Goal: Check status: Check status

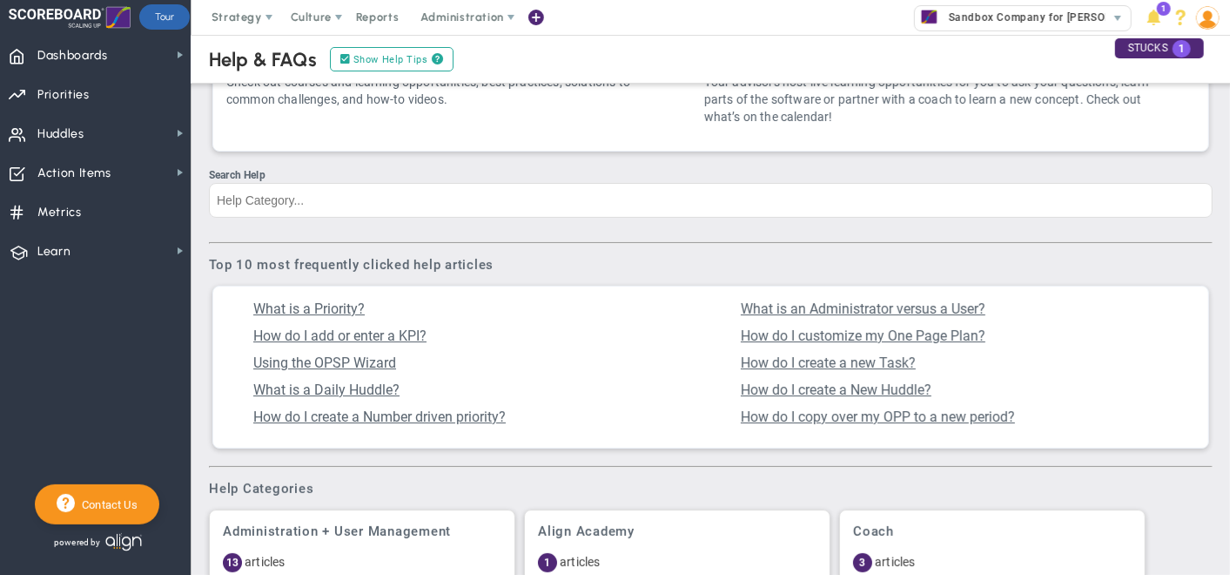
scroll to position [97, 0]
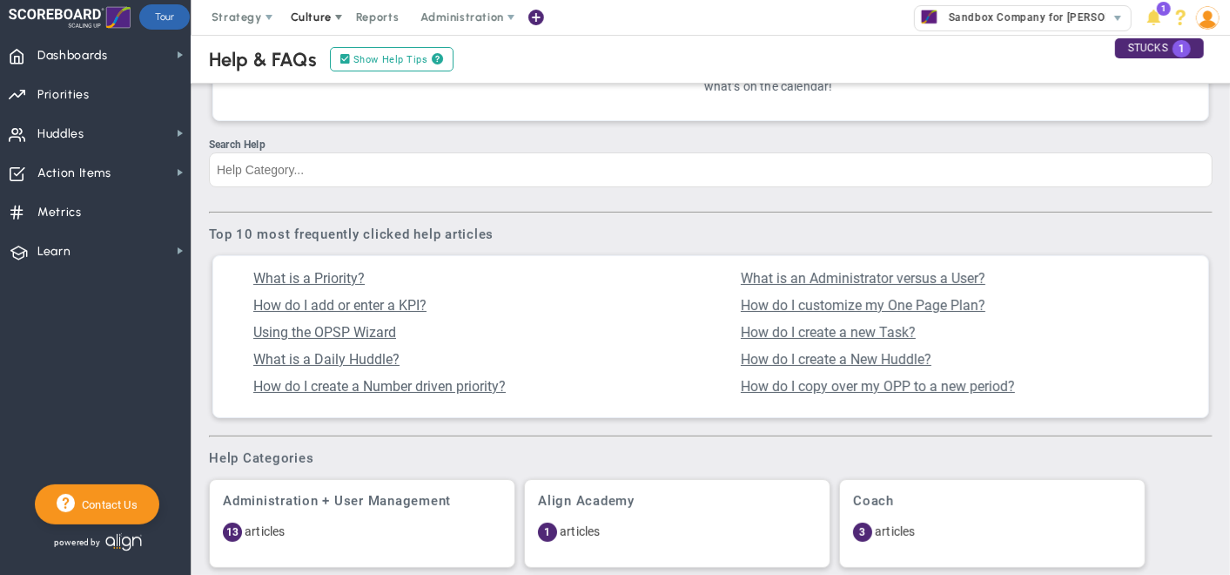
click at [332, 17] on span at bounding box center [339, 17] width 14 height 14
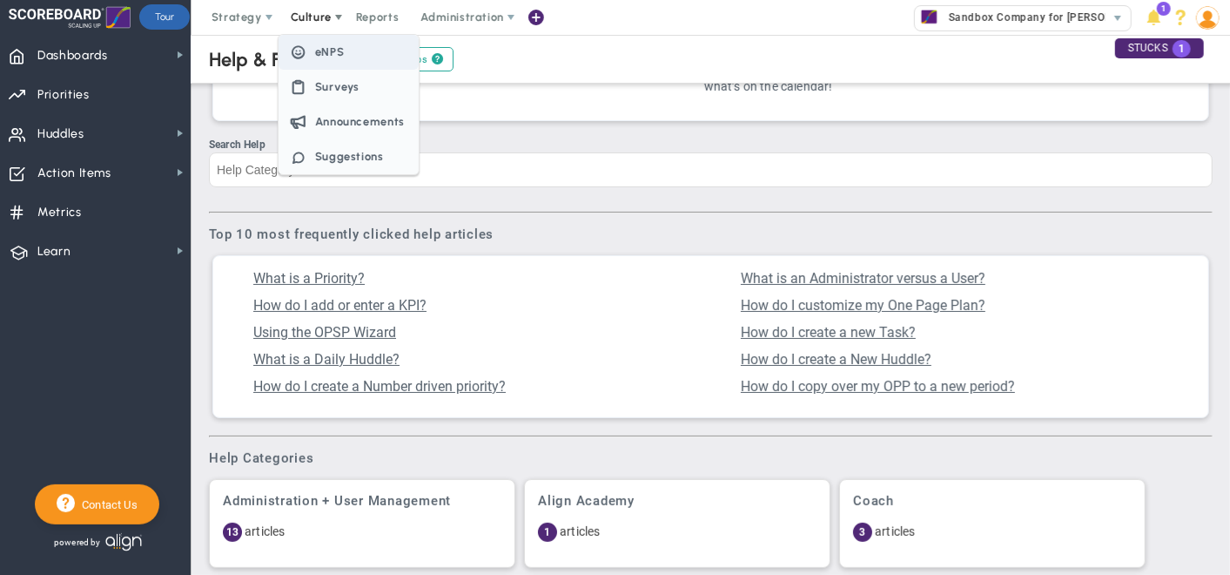
click at [323, 52] on span "eNPS" at bounding box center [330, 51] width 30 height 13
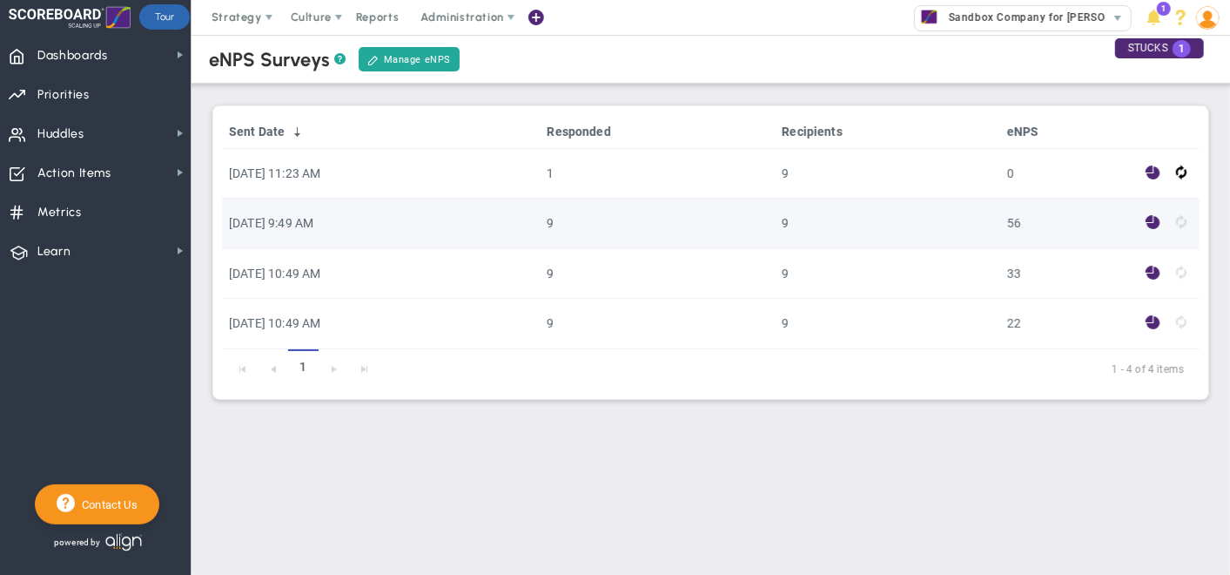
click at [1156, 224] on span at bounding box center [1153, 222] width 15 height 20
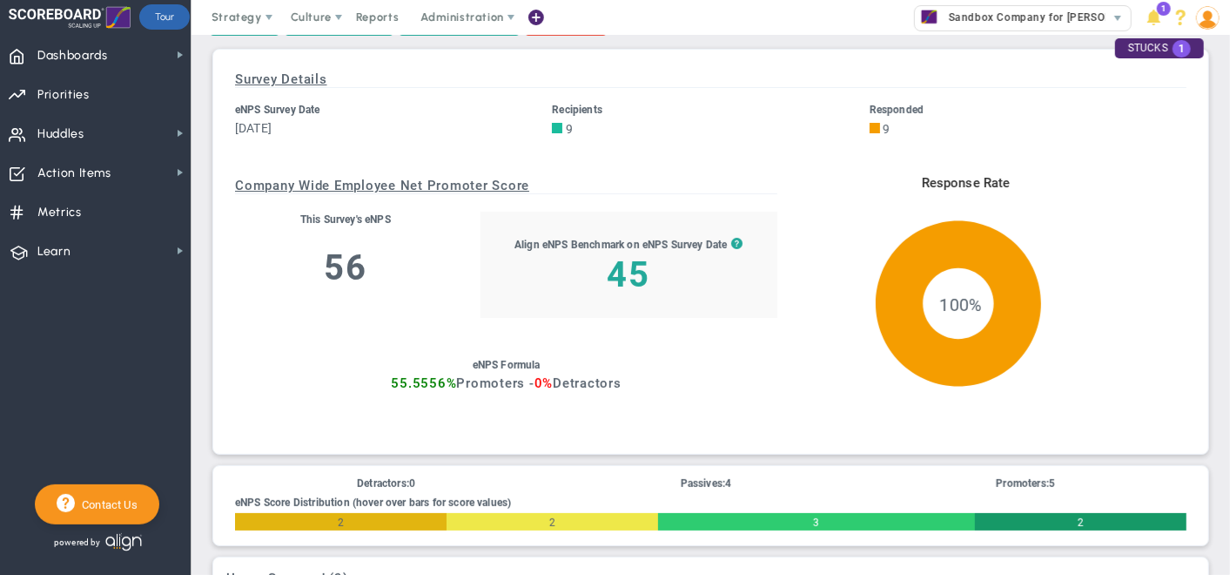
scroll to position [71, 0]
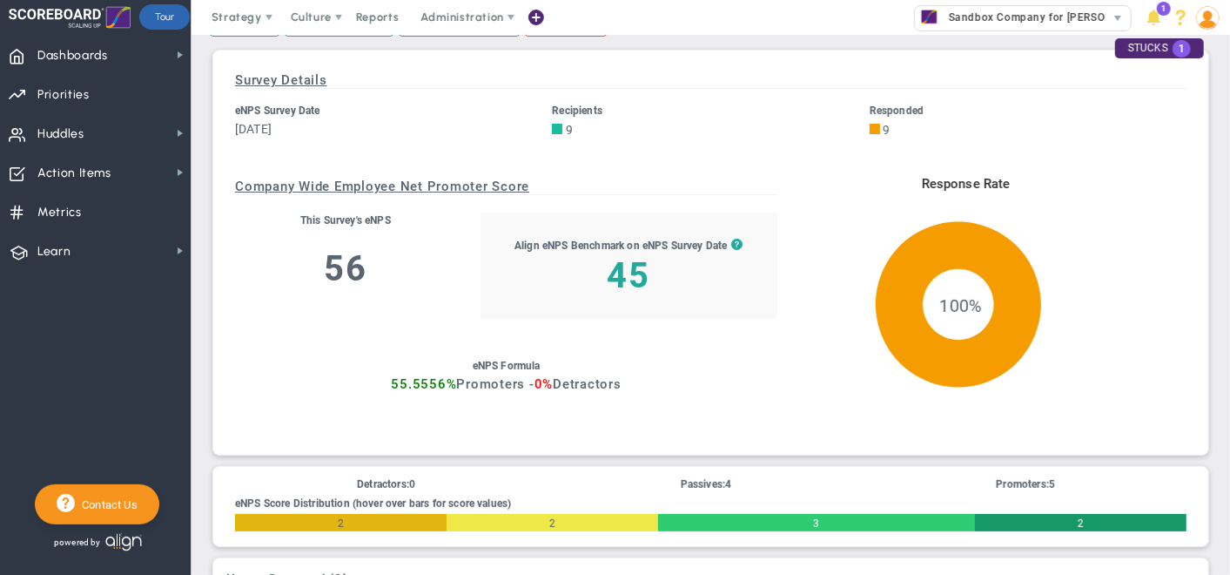
click at [736, 245] on div "Response Rate 100%" at bounding box center [958, 298] width 457 height 267
click at [732, 241] on div "Response Rate 100%" at bounding box center [958, 298] width 457 height 267
click at [732, 240] on div "Response Rate 100%" at bounding box center [958, 298] width 457 height 267
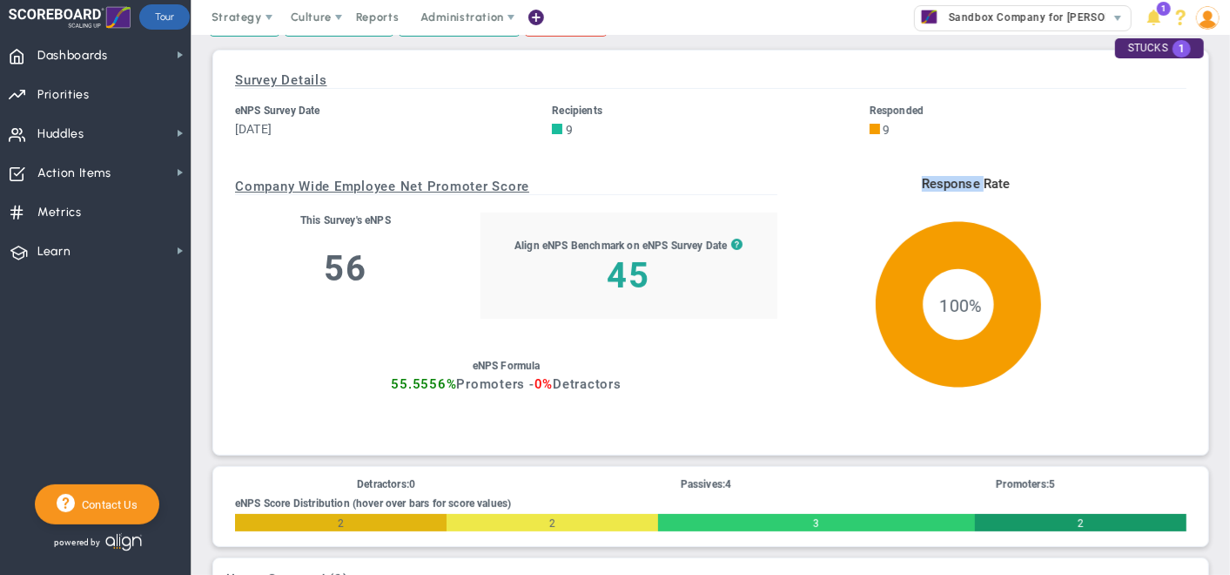
click at [732, 240] on div "Response Rate 100%" at bounding box center [958, 298] width 457 height 267
click at [732, 241] on div "Response Rate 100%" at bounding box center [958, 298] width 457 height 267
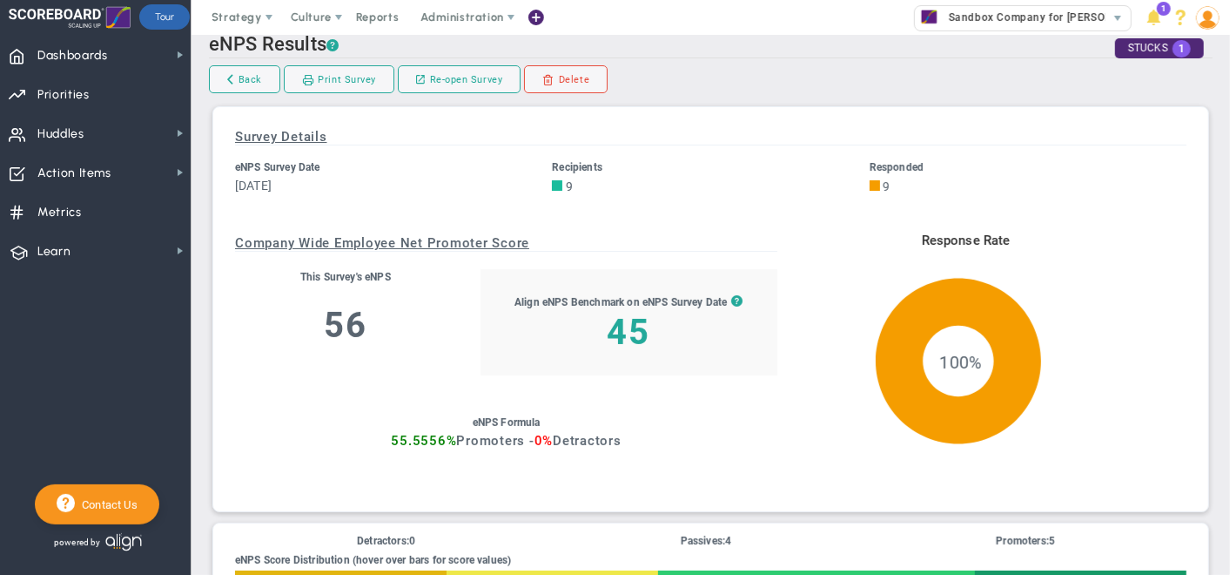
scroll to position [0, 0]
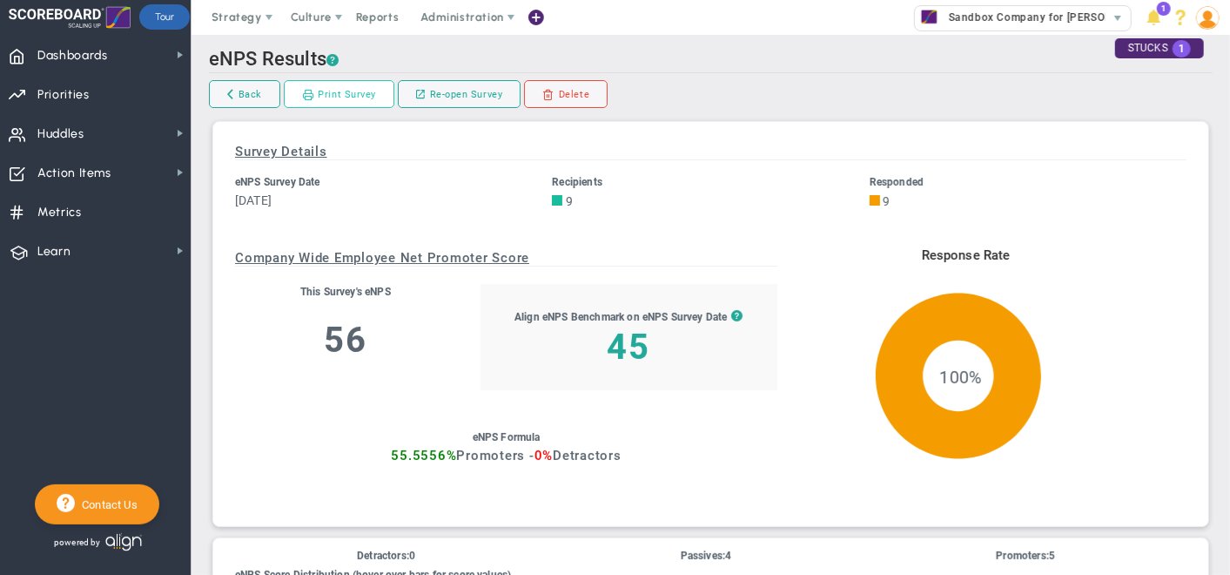
click at [339, 88] on link "Print Survey" at bounding box center [339, 94] width 111 height 28
click at [58, 8] on div at bounding box center [70, 17] width 122 height 35
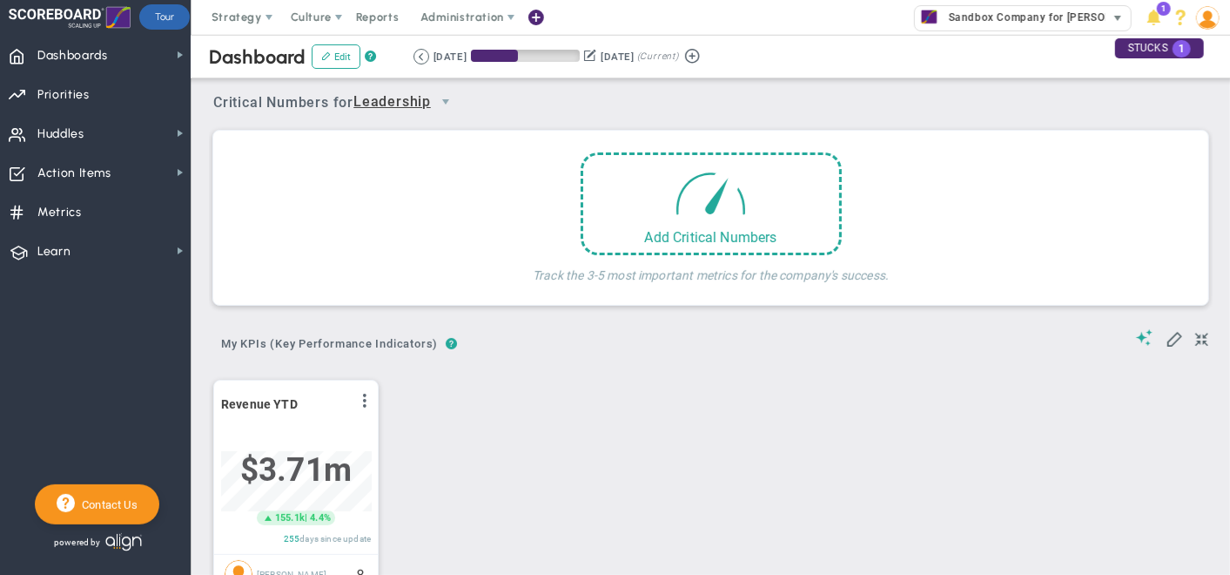
scroll to position [61, 150]
click at [1121, 18] on span "select" at bounding box center [1118, 18] width 14 height 14
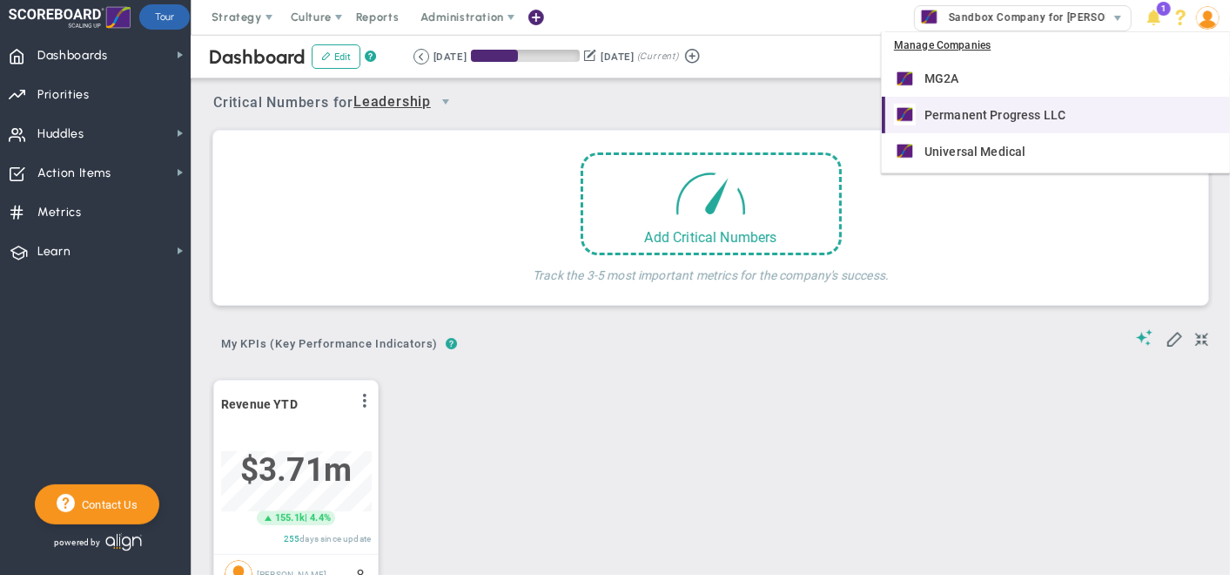
click at [960, 122] on div "Permanent Progress LLC" at bounding box center [1057, 115] width 327 height 22
